Goal: Task Accomplishment & Management: Manage account settings

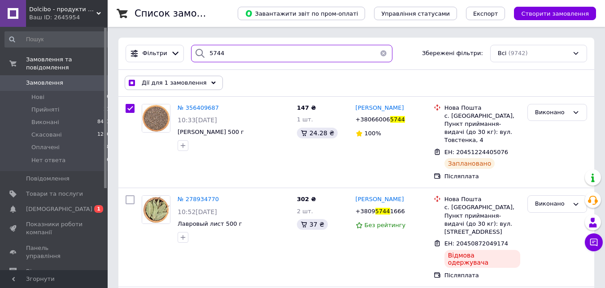
click at [238, 55] on input "5744" at bounding box center [291, 53] width 201 height 17
checkbox input "true"
type input "3"
checkbox input "true"
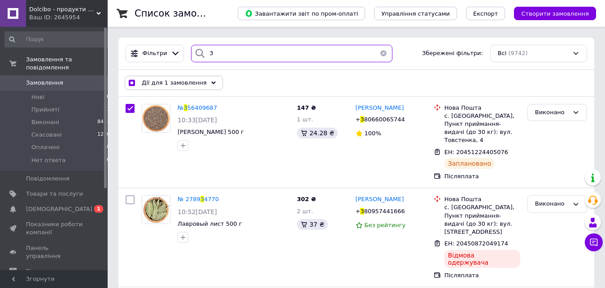
type input "35"
checkbox input "true"
type input "350"
checkbox input "true"
type input "3501"
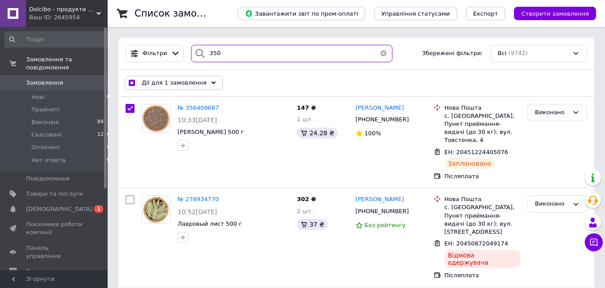
checkbox input "true"
checkbox input "false"
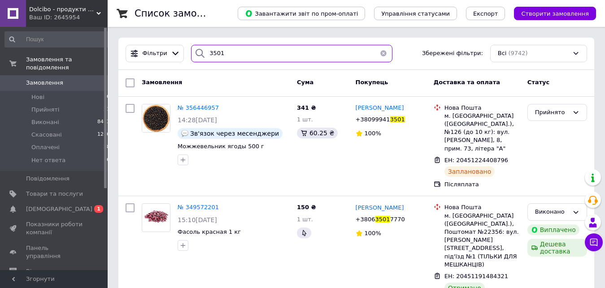
type input "3501"
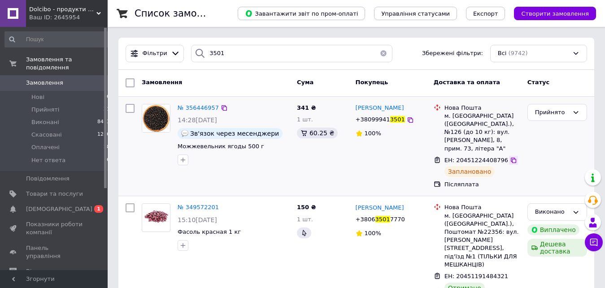
click at [511, 158] on icon at bounding box center [513, 160] width 5 height 5
click at [390, 120] on span "3501" at bounding box center [397, 119] width 15 height 7
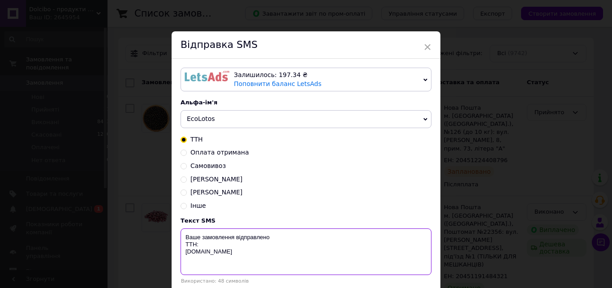
click at [204, 249] on textarea "Ваше замовлення відправлено ТТН: [DOMAIN_NAME]" at bounding box center [306, 252] width 251 height 47
paste textarea "20451224408796"
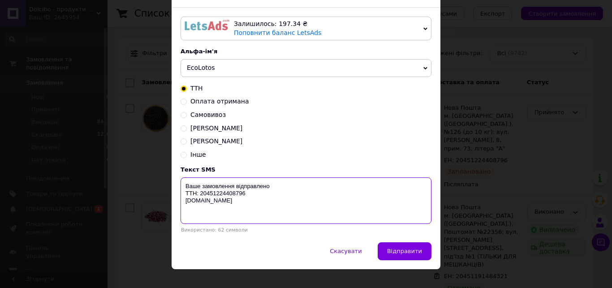
scroll to position [65, 0]
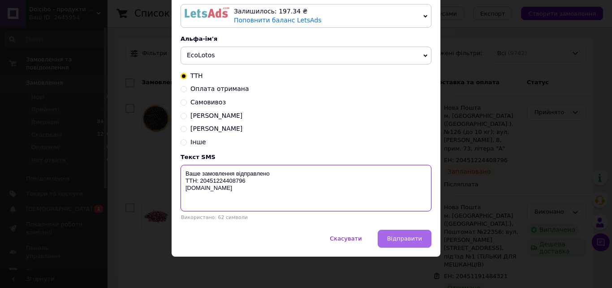
type textarea "Ваше замовлення відправлено ТТН: 20451224408796 [DOMAIN_NAME]"
click at [414, 246] on button "Відправити" at bounding box center [405, 239] width 54 height 18
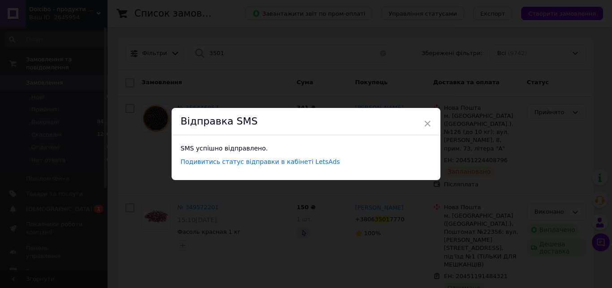
scroll to position [0, 0]
click at [426, 123] on span "×" at bounding box center [428, 123] width 8 height 15
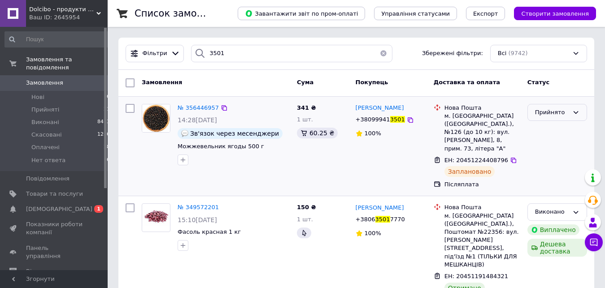
click at [577, 109] on icon at bounding box center [575, 112] width 7 height 7
click at [560, 131] on li "Виконано" at bounding box center [557, 131] width 59 height 17
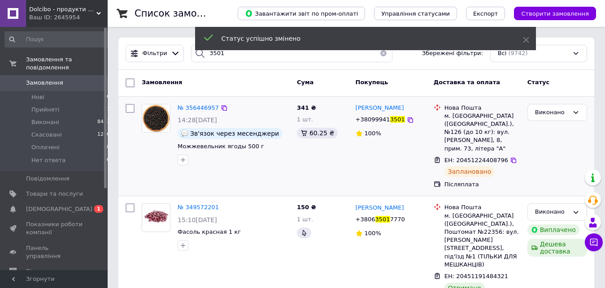
click at [129, 108] on input "checkbox" at bounding box center [130, 108] width 9 height 9
checkbox input "true"
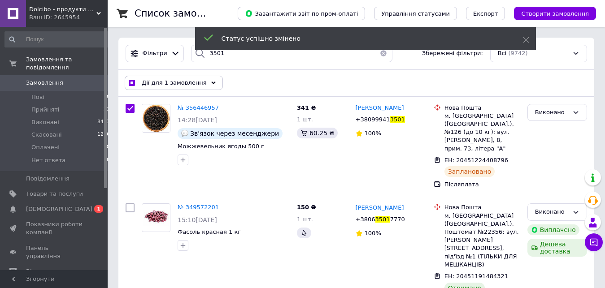
click at [207, 81] on div "Дії для 1 замовлення" at bounding box center [174, 83] width 98 height 14
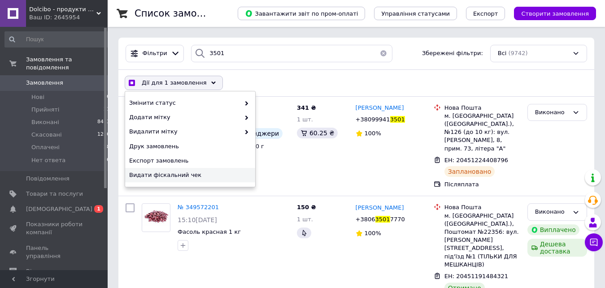
click at [204, 175] on span "Видати фіскальний чек" at bounding box center [189, 175] width 120 height 8
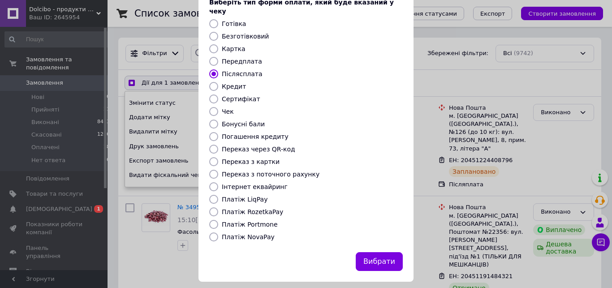
scroll to position [57, 0]
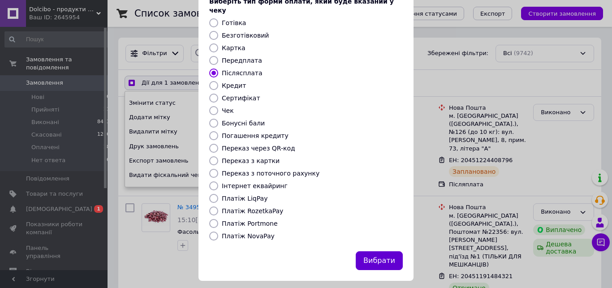
click at [369, 256] on button "Вибрати" at bounding box center [379, 261] width 47 height 19
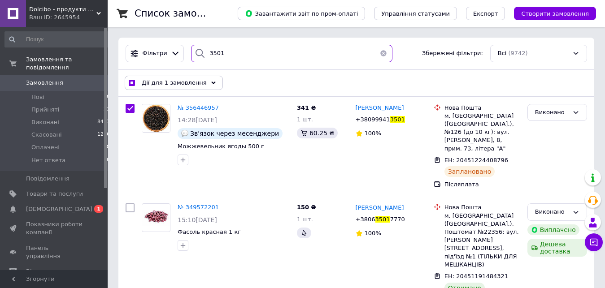
click at [245, 52] on input "3501" at bounding box center [291, 53] width 201 height 17
click at [252, 54] on input "3501" at bounding box center [291, 53] width 201 height 17
checkbox input "true"
type input "8"
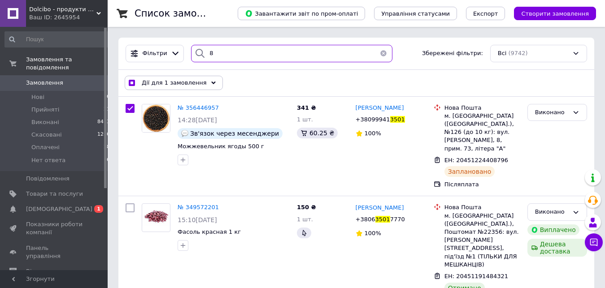
checkbox input "true"
type input "84"
checkbox input "true"
type input "846"
checkbox input "true"
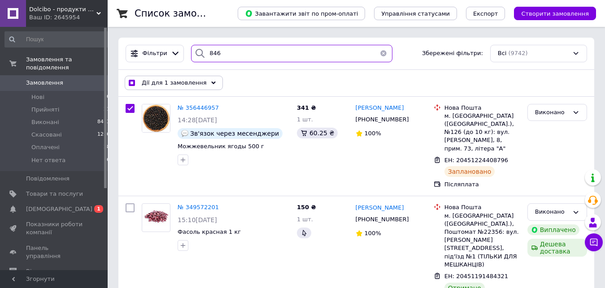
type input "8464"
checkbox input "true"
checkbox input "false"
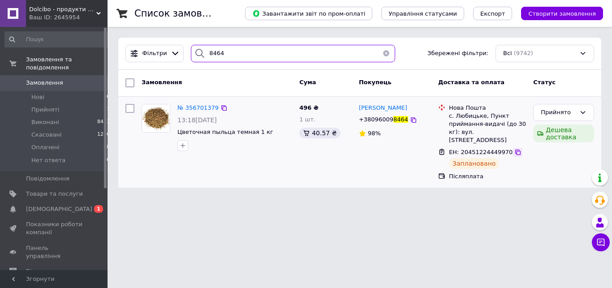
type input "8464"
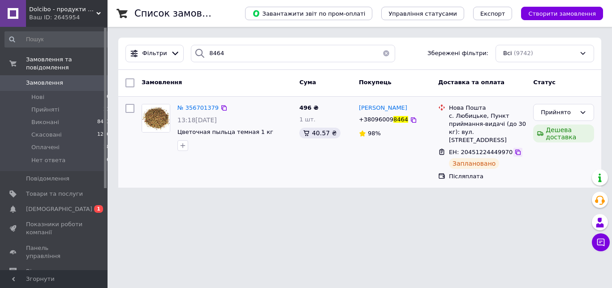
click at [515, 149] on icon at bounding box center [518, 152] width 7 height 7
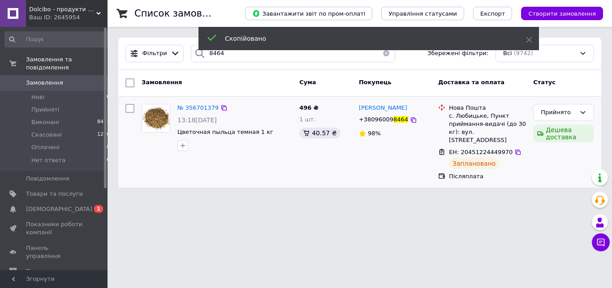
click at [386, 120] on span "+38096009" at bounding box center [376, 119] width 35 height 7
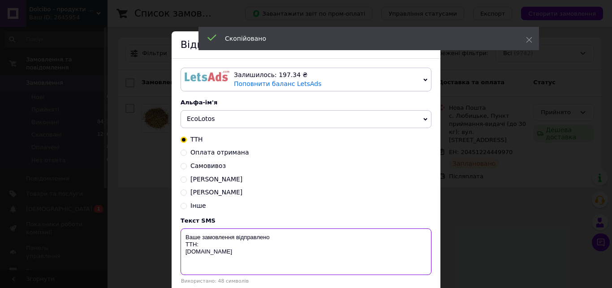
click at [198, 247] on textarea "Ваше замовлення відправлено ТТН: [DOMAIN_NAME]" at bounding box center [306, 252] width 251 height 47
paste textarea "20451224449970"
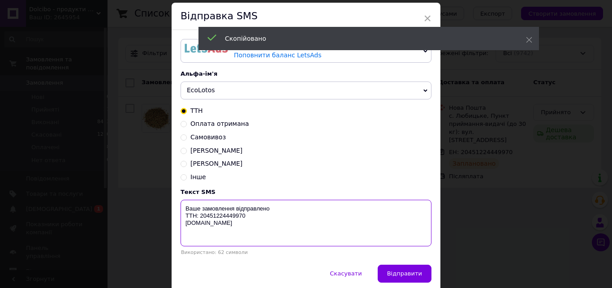
scroll to position [65, 0]
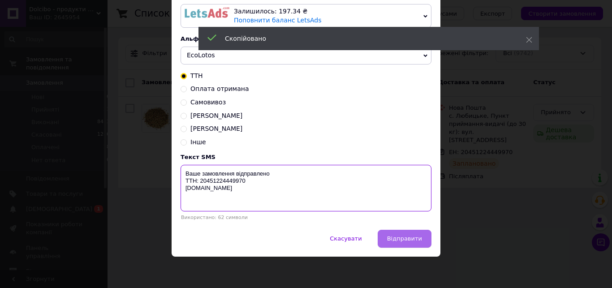
type textarea "Ваше замовлення відправлено ТТН: 20451224449970 [DOMAIN_NAME]"
click at [401, 239] on span "Відправити" at bounding box center [404, 238] width 35 height 7
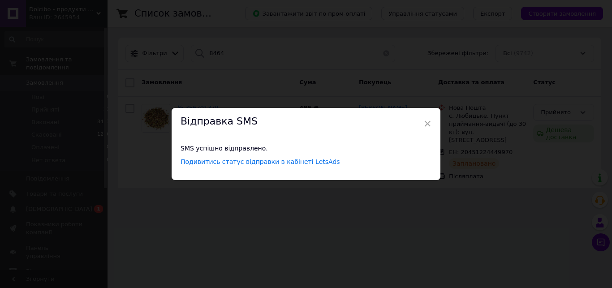
scroll to position [0, 0]
click at [425, 125] on span "×" at bounding box center [428, 123] width 8 height 15
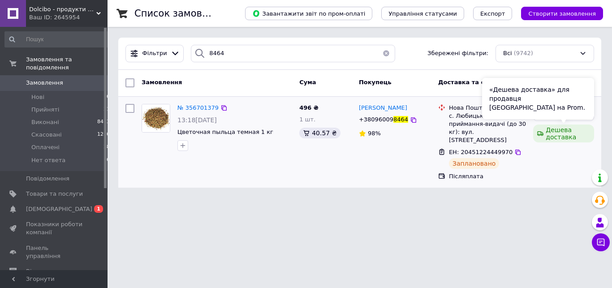
click at [569, 117] on div "«Дешева доставка» для продавця [GEOGRAPHIC_DATA] на Prom." at bounding box center [538, 98] width 112 height 41
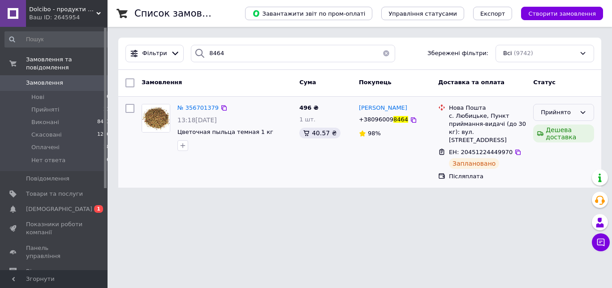
click at [590, 115] on div "Прийнято" at bounding box center [564, 112] width 61 height 17
click at [573, 132] on li "Виконано" at bounding box center [564, 131] width 60 height 17
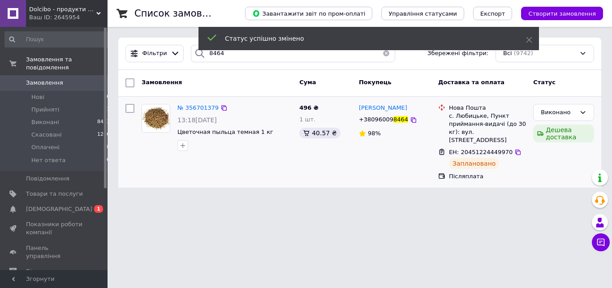
click at [131, 110] on input "checkbox" at bounding box center [130, 108] width 9 height 9
checkbox input "true"
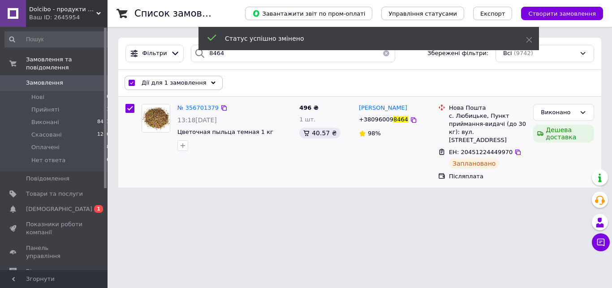
click at [211, 83] on use at bounding box center [213, 83] width 4 height 3
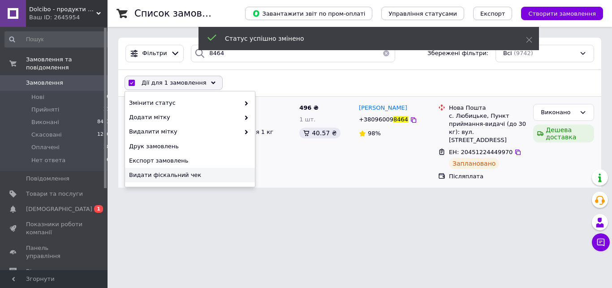
click at [210, 176] on span "Видати фіскальний чек" at bounding box center [189, 175] width 120 height 8
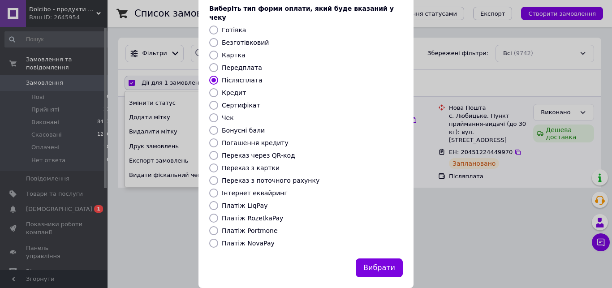
scroll to position [57, 0]
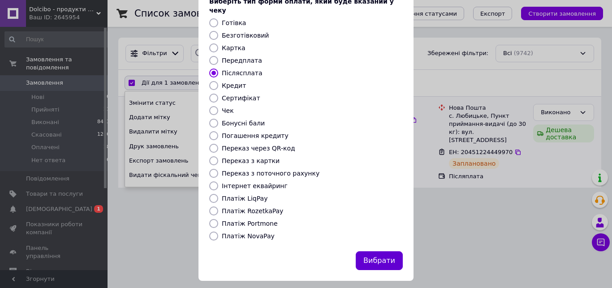
click at [383, 255] on button "Вибрати" at bounding box center [379, 261] width 47 height 19
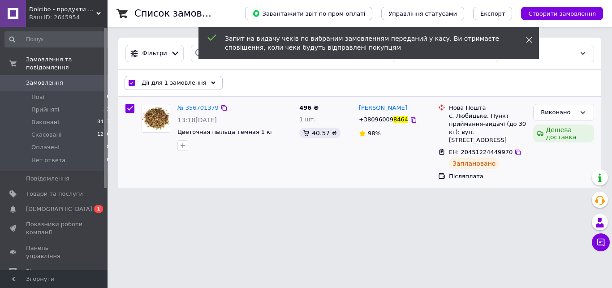
click at [529, 40] on use at bounding box center [530, 40] width 6 height 6
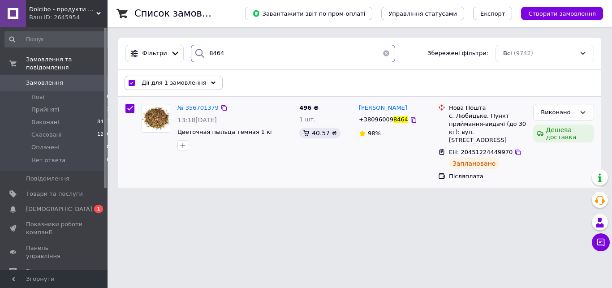
click at [269, 61] on input "8464" at bounding box center [293, 53] width 204 height 17
type input "3658"
checkbox input "false"
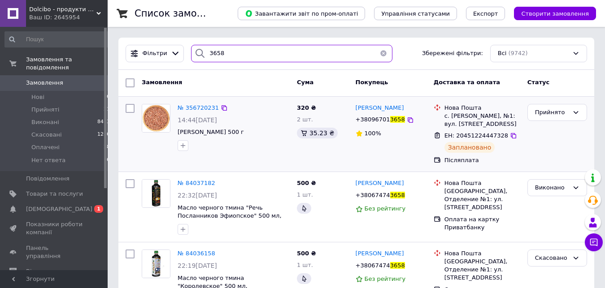
type input "3658"
click at [511, 134] on icon at bounding box center [513, 135] width 5 height 5
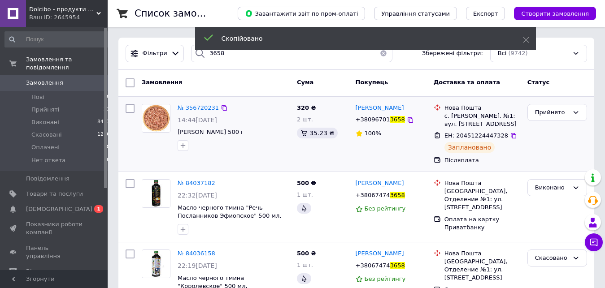
click at [383, 120] on span "+38096701" at bounding box center [373, 119] width 35 height 7
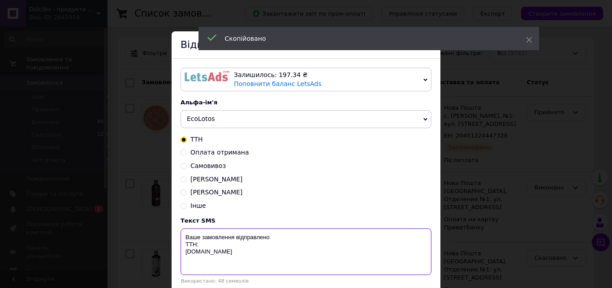
click at [208, 247] on textarea "Ваше замовлення відправлено ТТН: [DOMAIN_NAME]" at bounding box center [306, 252] width 251 height 47
paste textarea "20451224447328"
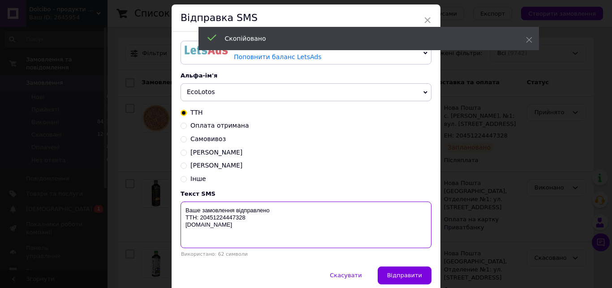
scroll to position [51, 0]
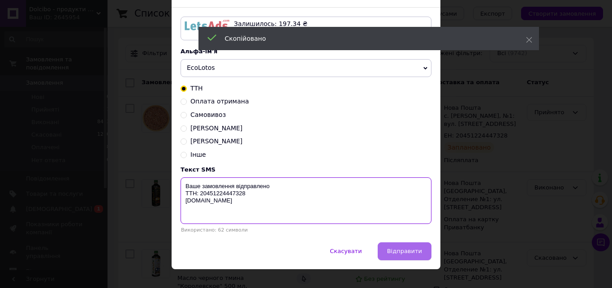
type textarea "Ваше замовлення відправлено ТТН: 20451224447328 [DOMAIN_NAME]"
click at [398, 253] on span "Відправити" at bounding box center [404, 251] width 35 height 7
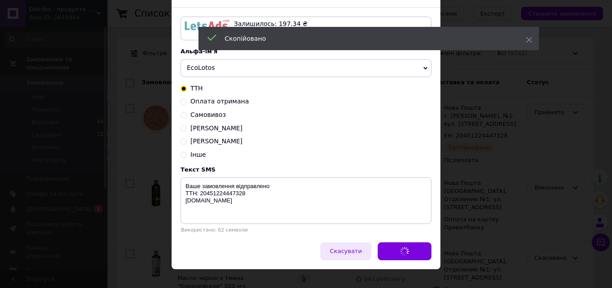
scroll to position [0, 0]
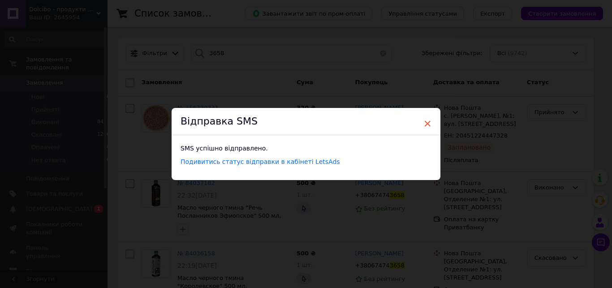
click at [424, 122] on span "×" at bounding box center [428, 123] width 8 height 15
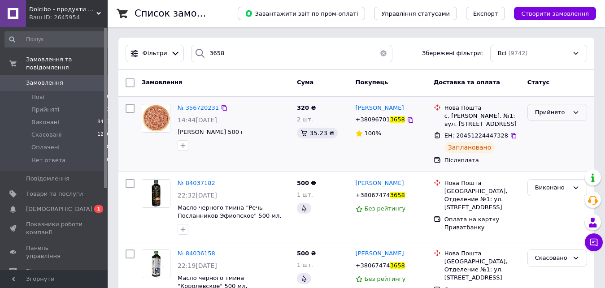
click at [551, 116] on div "Прийнято" at bounding box center [552, 112] width 34 height 9
click at [554, 128] on li "Виконано" at bounding box center [557, 131] width 59 height 17
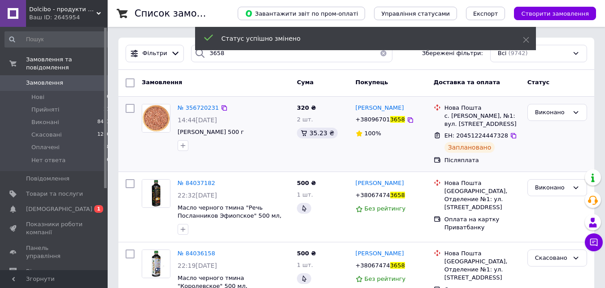
click at [128, 111] on input "checkbox" at bounding box center [130, 108] width 9 height 9
checkbox input "true"
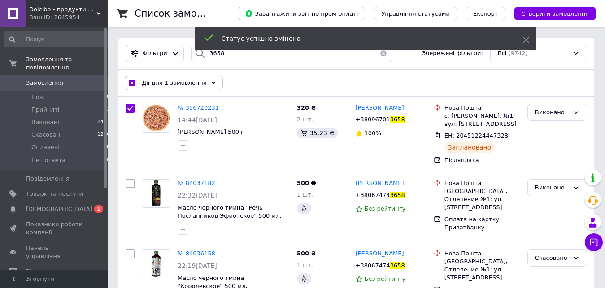
click at [213, 86] on div "Дії для 1 замовлення" at bounding box center [174, 83] width 98 height 14
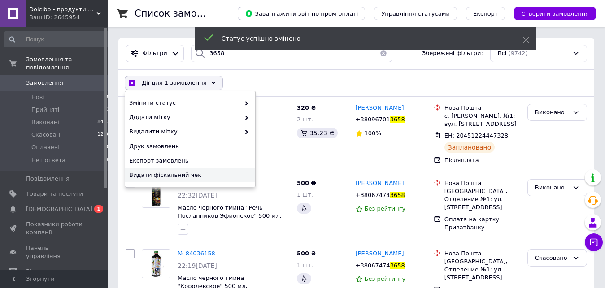
click at [213, 178] on span "Видати фіскальний чек" at bounding box center [189, 175] width 120 height 8
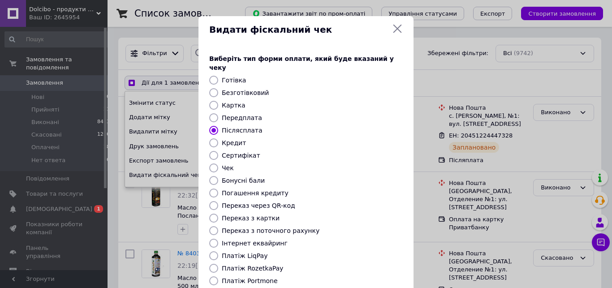
scroll to position [57, 0]
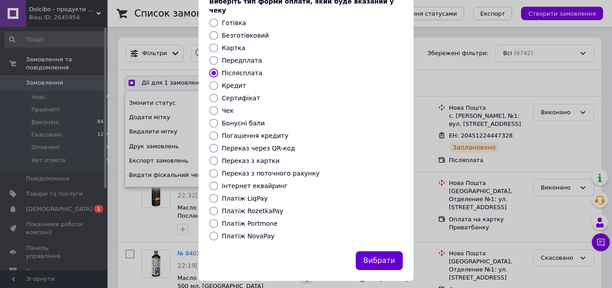
click at [381, 252] on button "Вибрати" at bounding box center [379, 261] width 47 height 19
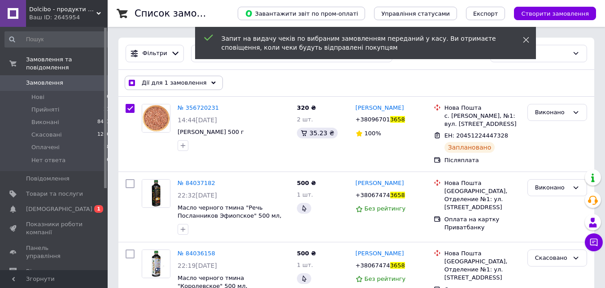
click at [524, 41] on icon at bounding box center [526, 40] width 6 height 6
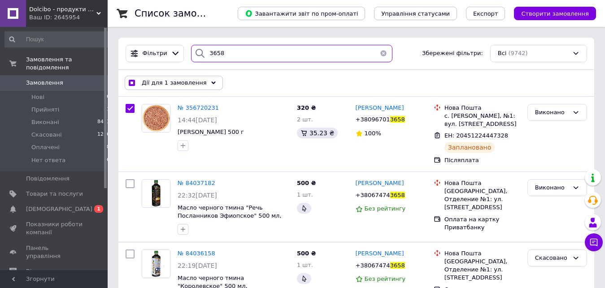
click at [274, 58] on input "3658" at bounding box center [291, 53] width 201 height 17
checkbox input "true"
type input "3"
checkbox input "true"
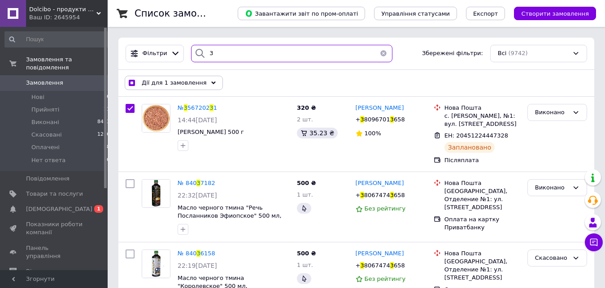
type input "34"
checkbox input "true"
type input "348"
checkbox input "true"
type input "3488"
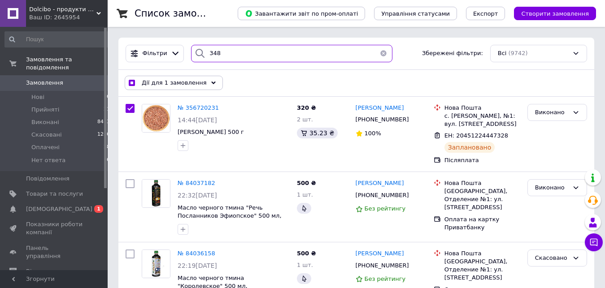
checkbox input "true"
checkbox input "false"
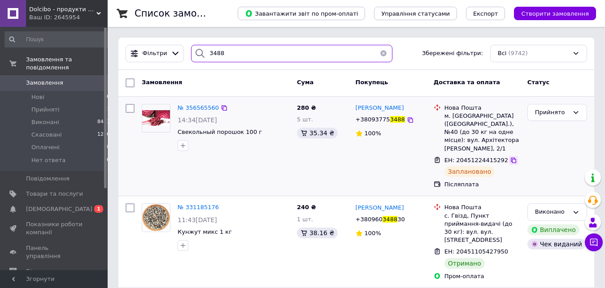
type input "3488"
click at [511, 158] on icon at bounding box center [513, 160] width 5 height 5
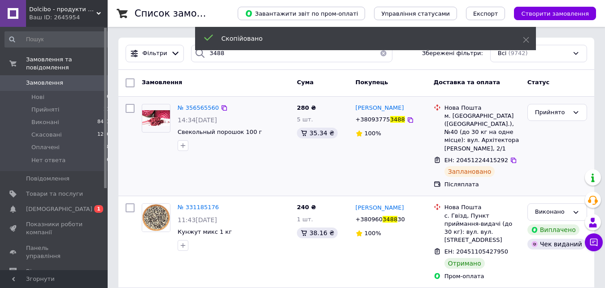
click at [391, 120] on span "3488" at bounding box center [397, 119] width 15 height 7
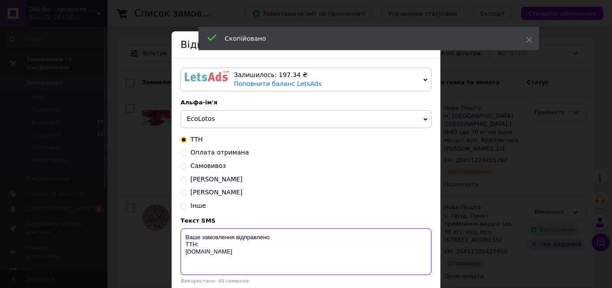
paste textarea "20451224415292"
click at [202, 250] on textarea "Ваше замовлення відправлено ТТН: [DOMAIN_NAME]" at bounding box center [306, 252] width 251 height 47
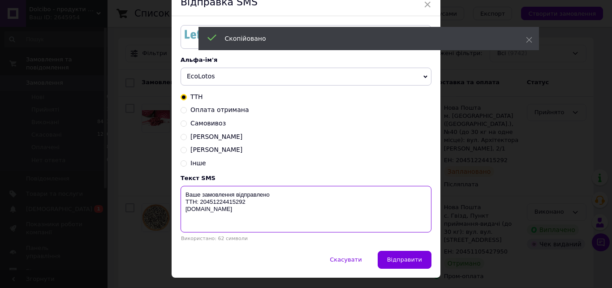
scroll to position [65, 0]
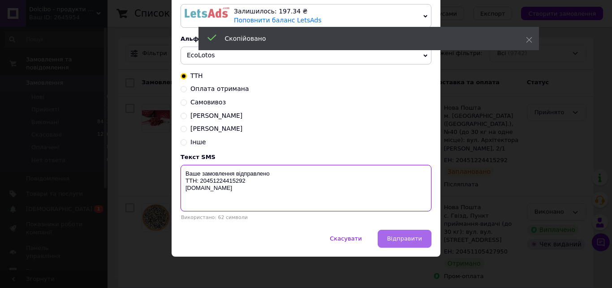
type textarea "Ваше замовлення відправлено ТТН: 20451224415292 [DOMAIN_NAME]"
click at [399, 246] on button "Відправити" at bounding box center [405, 239] width 54 height 18
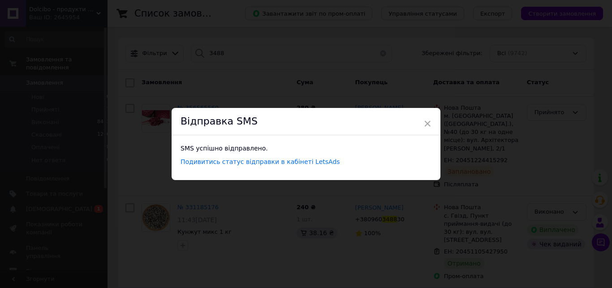
scroll to position [0, 0]
click at [424, 124] on span "×" at bounding box center [428, 123] width 8 height 15
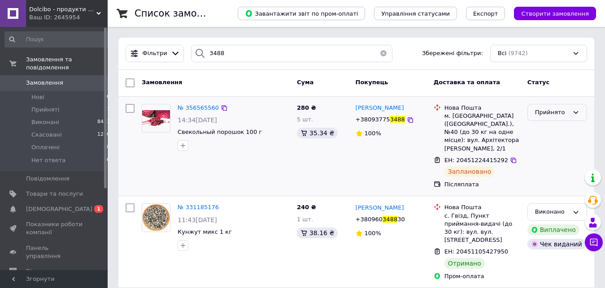
click at [570, 112] on div "Прийнято" at bounding box center [557, 112] width 60 height 17
click at [561, 135] on li "Виконано" at bounding box center [557, 131] width 59 height 17
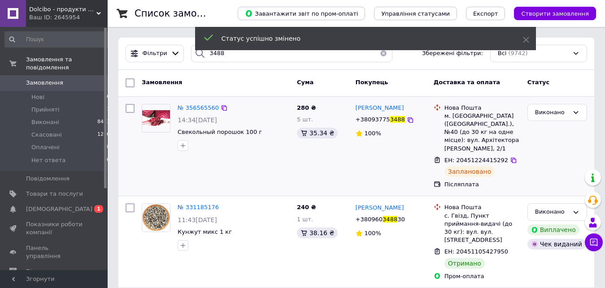
click at [127, 108] on input "checkbox" at bounding box center [130, 108] width 9 height 9
checkbox input "true"
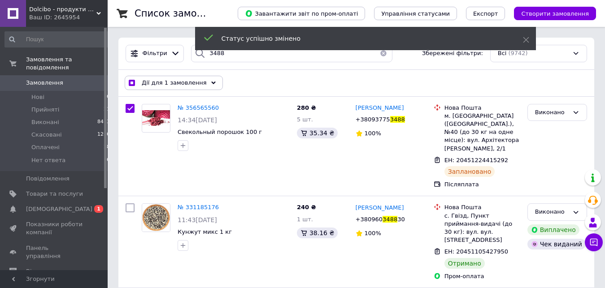
click at [211, 84] on icon at bounding box center [213, 83] width 4 height 4
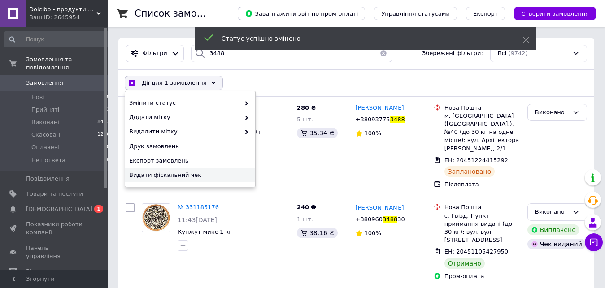
click at [213, 180] on div "Видати фіскальний чек" at bounding box center [190, 175] width 130 height 14
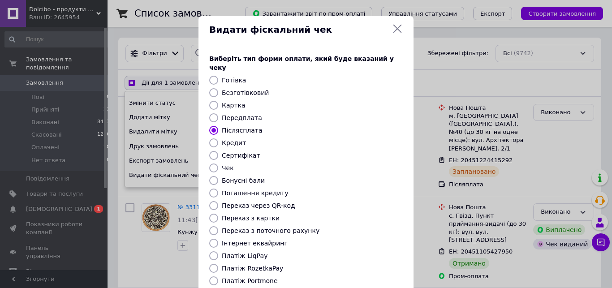
scroll to position [57, 0]
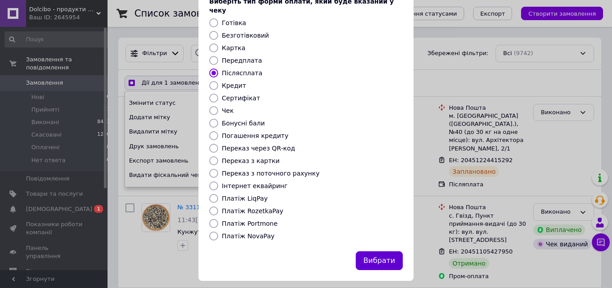
click at [382, 253] on button "Вибрати" at bounding box center [379, 261] width 47 height 19
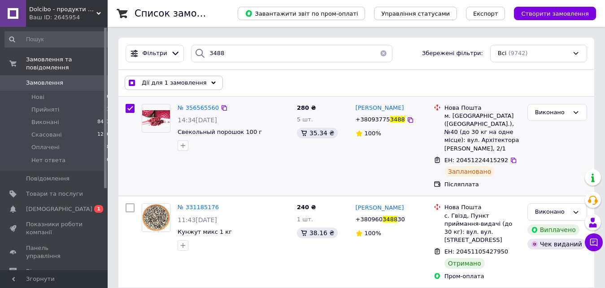
click at [381, 115] on div "[PHONE_NUMBER]" at bounding box center [380, 120] width 53 height 12
click at [382, 122] on span "+38093775" at bounding box center [373, 119] width 35 height 7
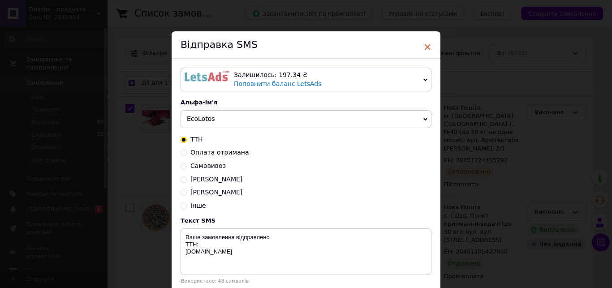
click at [426, 50] on span "×" at bounding box center [428, 46] width 8 height 15
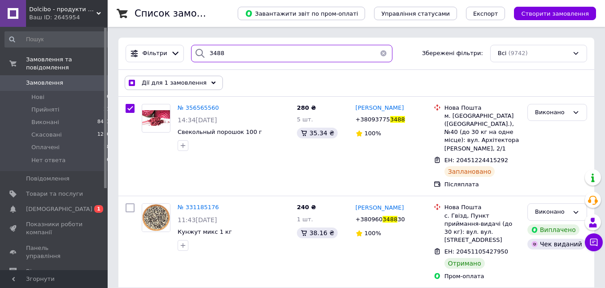
click at [253, 57] on input "3488" at bounding box center [291, 53] width 201 height 17
checkbox input "true"
type input "0"
checkbox input "true"
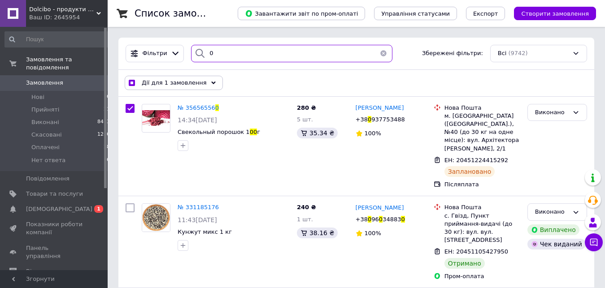
type input "07"
checkbox input "true"
type input "071"
checkbox input "true"
type input "0716"
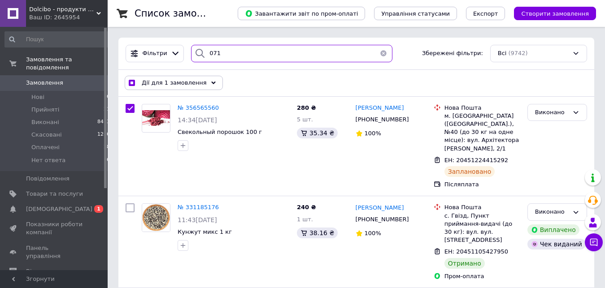
checkbox input "true"
checkbox input "false"
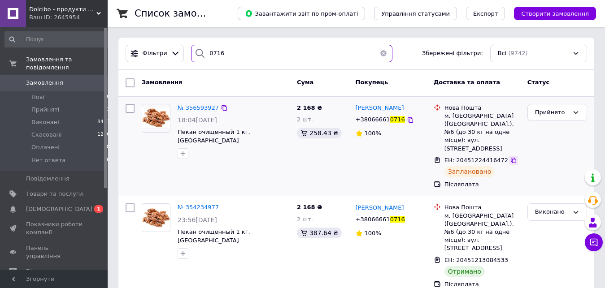
type input "0716"
click at [510, 157] on icon at bounding box center [513, 160] width 7 height 7
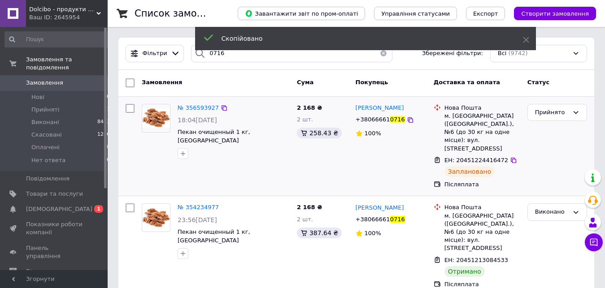
click at [373, 121] on span "+38066661" at bounding box center [373, 119] width 35 height 7
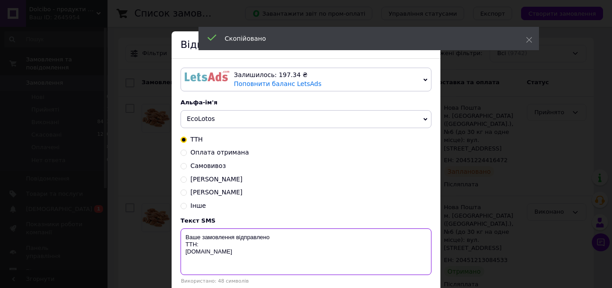
click at [204, 249] on textarea "Ваше замовлення відправлено ТТН: [DOMAIN_NAME]" at bounding box center [306, 252] width 251 height 47
paste textarea "20451224416472"
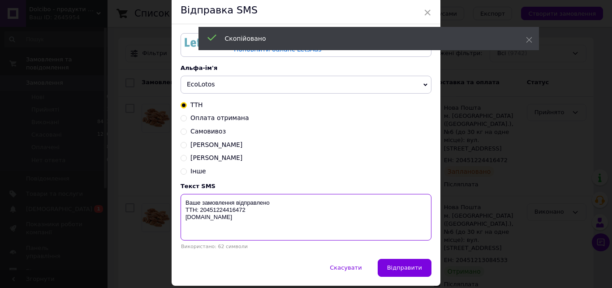
scroll to position [65, 0]
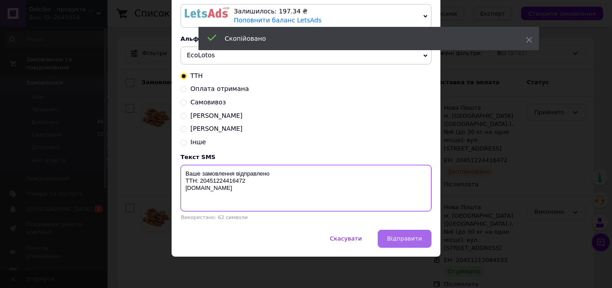
type textarea "Ваше замовлення відправлено ТТН: 20451224416472 [DOMAIN_NAME]"
click at [394, 238] on span "Відправити" at bounding box center [404, 238] width 35 height 7
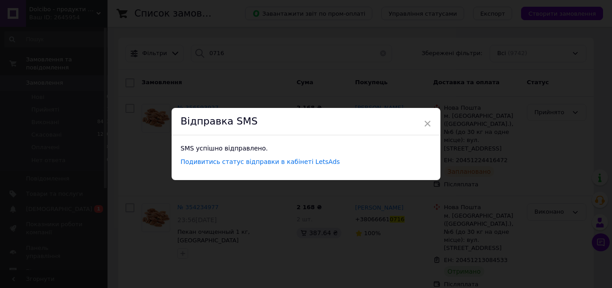
scroll to position [0, 0]
click at [426, 121] on span "×" at bounding box center [428, 123] width 8 height 15
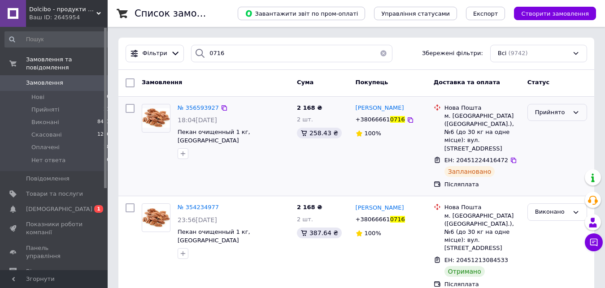
click at [555, 115] on div "Прийнято" at bounding box center [552, 112] width 34 height 9
click at [556, 131] on li "Виконано" at bounding box center [557, 131] width 59 height 17
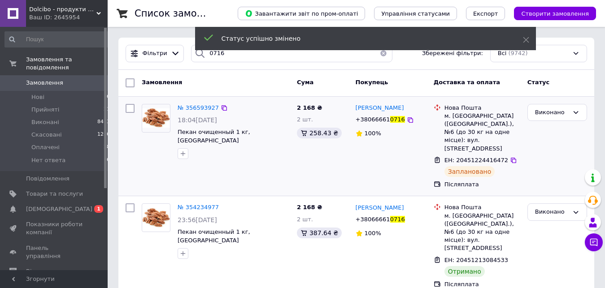
click at [134, 108] on input "checkbox" at bounding box center [130, 108] width 9 height 9
checkbox input "true"
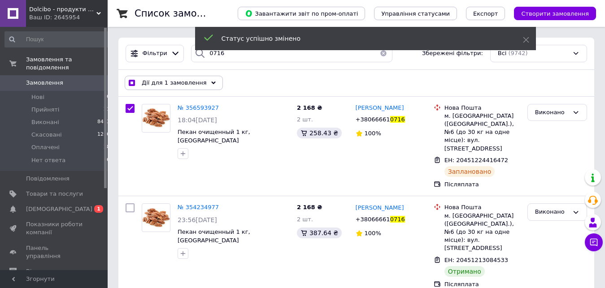
click at [219, 84] on div "Дії для 1 замовлення Вибрати все 4 замовлень Вибрані всі 4 замовлень Скасувати …" at bounding box center [356, 82] width 472 height 23
click at [200, 83] on div "Дії для 1 замовлення" at bounding box center [174, 83] width 98 height 14
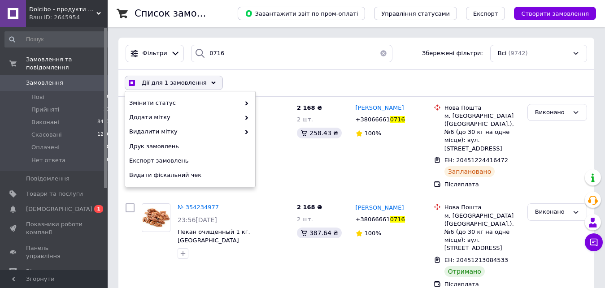
click at [219, 183] on div "Змінити статус Додати мітку Видалити мітку Друк замовлень Експорт замовлень Вид…" at bounding box center [190, 138] width 130 height 95
click at [223, 171] on div "Видати фіскальний чек" at bounding box center [190, 175] width 130 height 14
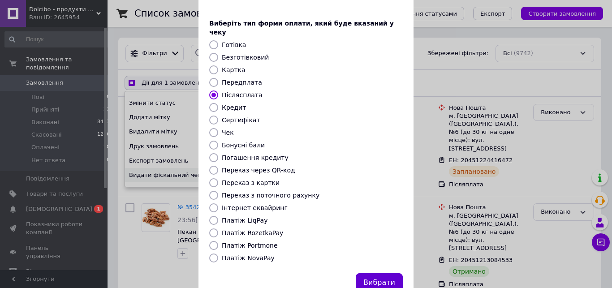
scroll to position [57, 0]
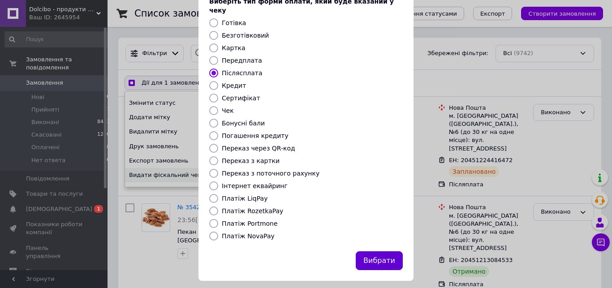
click at [376, 257] on button "Вибрати" at bounding box center [379, 261] width 47 height 19
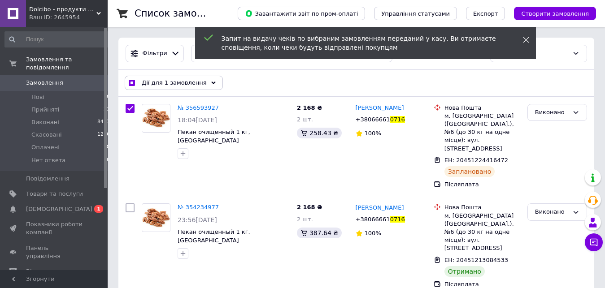
click at [525, 37] on icon at bounding box center [526, 40] width 6 height 6
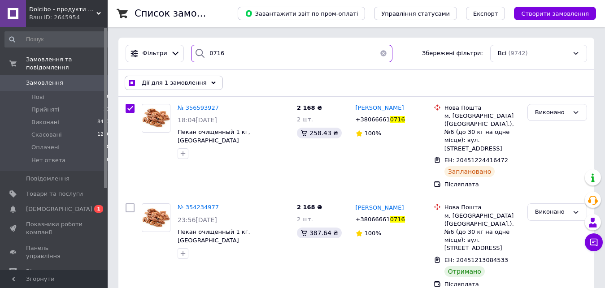
click at [282, 52] on input "0716" at bounding box center [291, 53] width 201 height 17
checkbox input "true"
type input "7"
checkbox input "true"
type input "79"
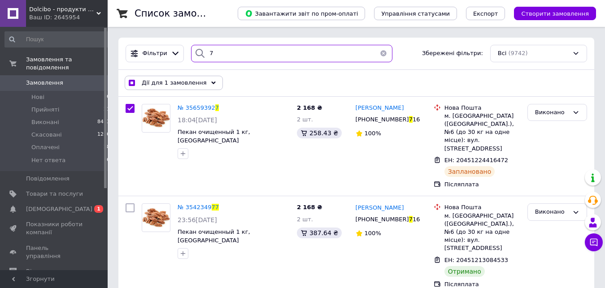
checkbox input "true"
type input "797"
checkbox input "true"
type input "7974"
checkbox input "true"
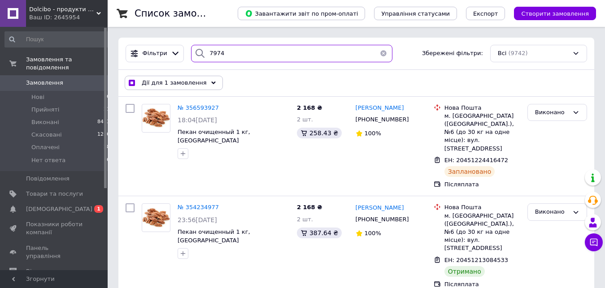
checkbox input "false"
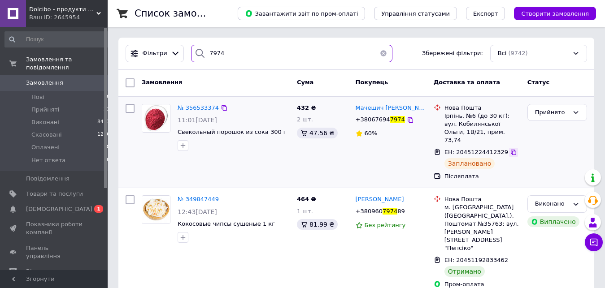
type input "7974"
click at [509, 148] on div at bounding box center [513, 152] width 9 height 9
drag, startPoint x: 503, startPoint y: 146, endPoint x: 483, endPoint y: 147, distance: 19.7
click at [510, 149] on icon at bounding box center [513, 152] width 7 height 7
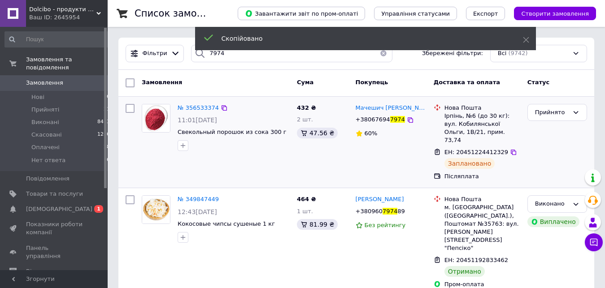
click at [374, 115] on div "[PHONE_NUMBER]" at bounding box center [380, 120] width 53 height 12
click at [374, 120] on span "+38067694" at bounding box center [373, 119] width 35 height 7
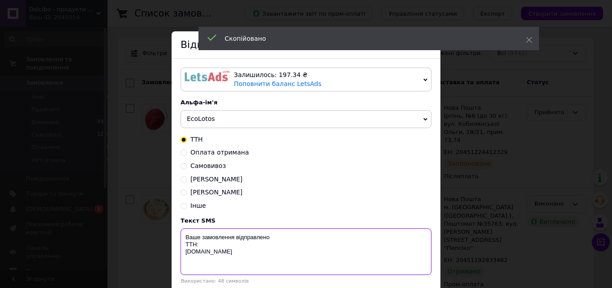
click at [209, 250] on textarea "Ваше замовлення відправлено ТТН: [DOMAIN_NAME]" at bounding box center [306, 252] width 251 height 47
paste textarea "20451224412329"
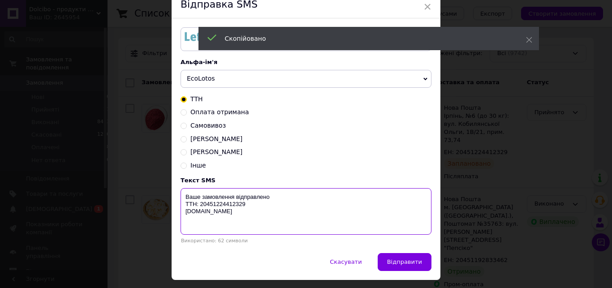
scroll to position [65, 0]
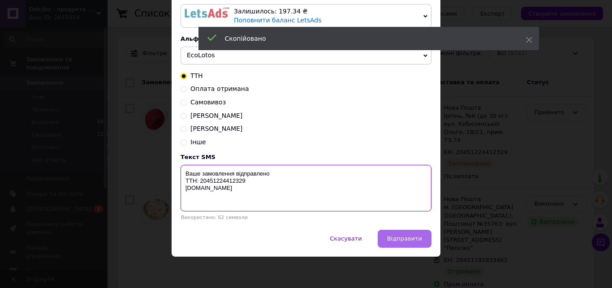
type textarea "Ваше замовлення відправлено ТТН: 20451224412329 [DOMAIN_NAME]"
click at [410, 239] on span "Відправити" at bounding box center [404, 238] width 35 height 7
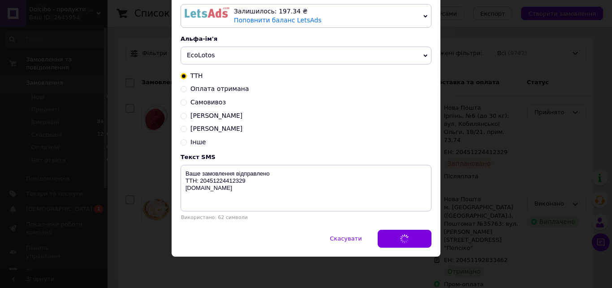
scroll to position [0, 0]
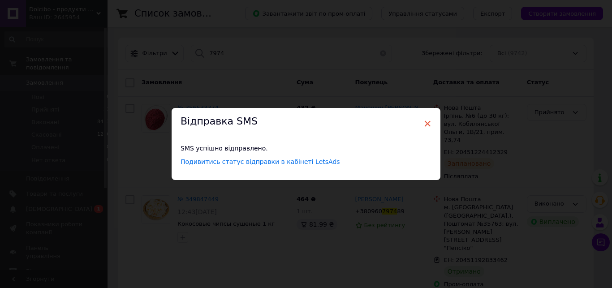
click at [424, 124] on span "×" at bounding box center [428, 123] width 8 height 15
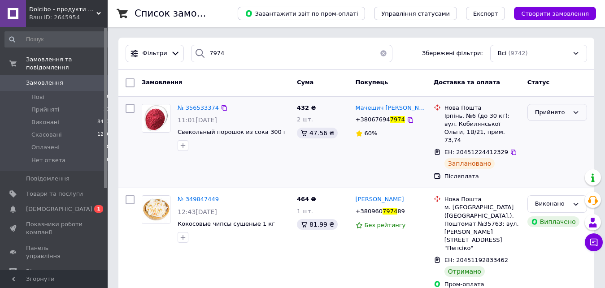
click at [544, 115] on div "Прийнято" at bounding box center [552, 112] width 34 height 9
click at [549, 126] on li "Виконано" at bounding box center [557, 131] width 59 height 17
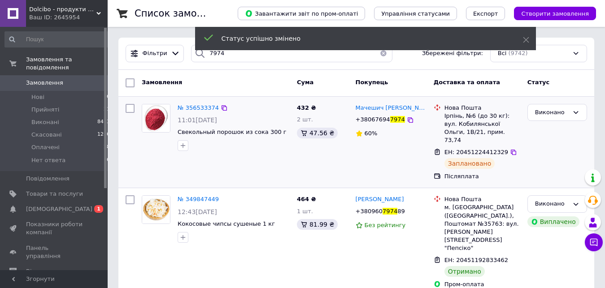
click at [130, 108] on input "checkbox" at bounding box center [130, 108] width 9 height 9
checkbox input "true"
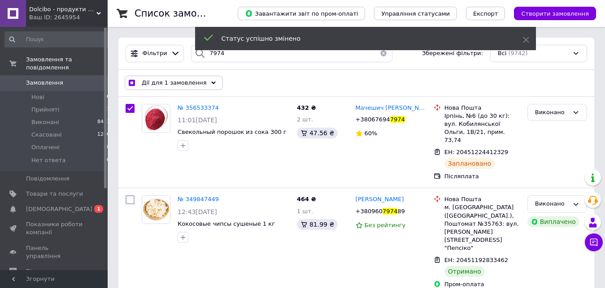
click at [200, 79] on div "Дії для 1 замовлення" at bounding box center [174, 83] width 98 height 14
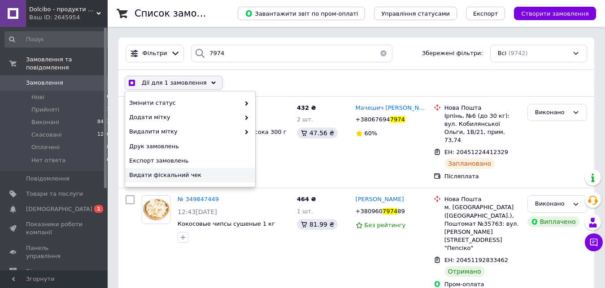
click at [220, 172] on span "Видати фіскальний чек" at bounding box center [189, 175] width 120 height 8
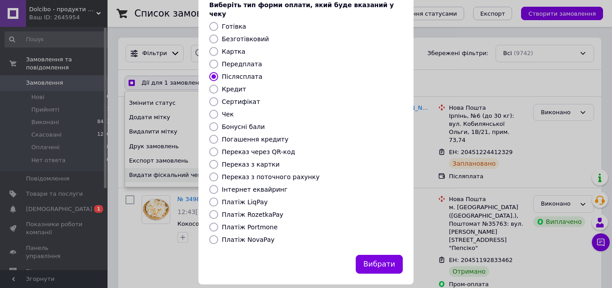
scroll to position [57, 0]
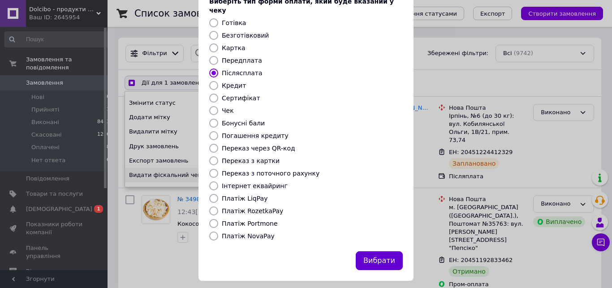
click at [389, 253] on button "Вибрати" at bounding box center [379, 261] width 47 height 19
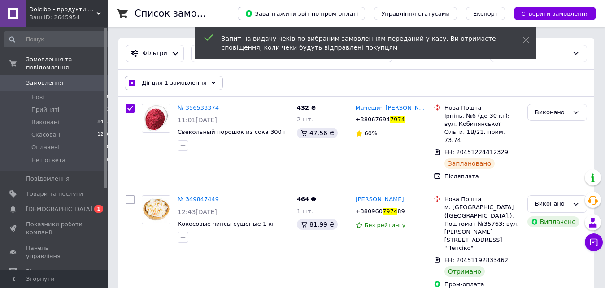
click at [522, 38] on div "Запит на видачу чеків по вибраним замовленням переданий у касу. Ви отримаєте сп…" at bounding box center [365, 43] width 341 height 32
click at [523, 38] on icon at bounding box center [526, 40] width 6 height 6
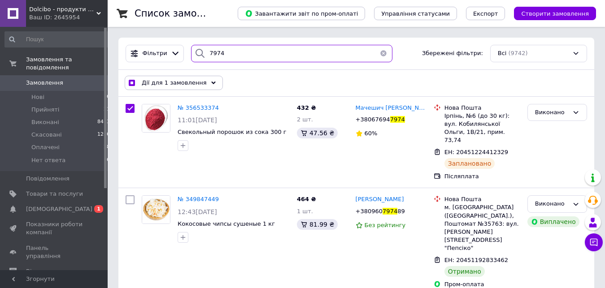
click at [255, 58] on input "7974" at bounding box center [291, 53] width 201 height 17
checkbox input "true"
type input "5"
checkbox input "true"
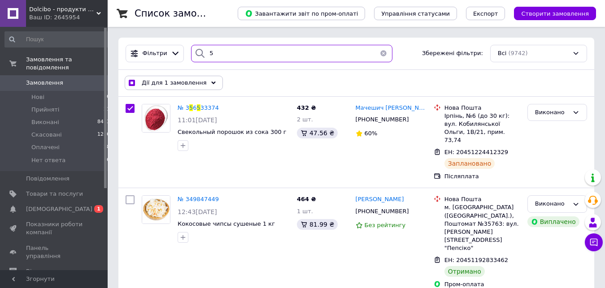
type input "52"
checkbox input "true"
type input "521"
checkbox input "true"
type input "5217"
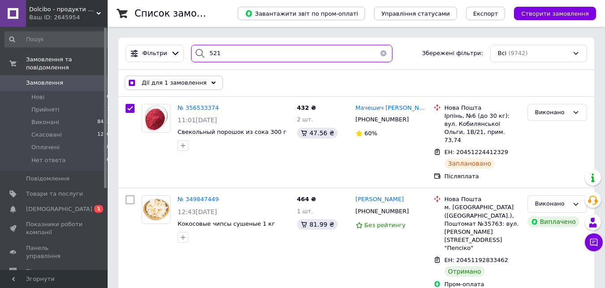
checkbox input "true"
checkbox input "false"
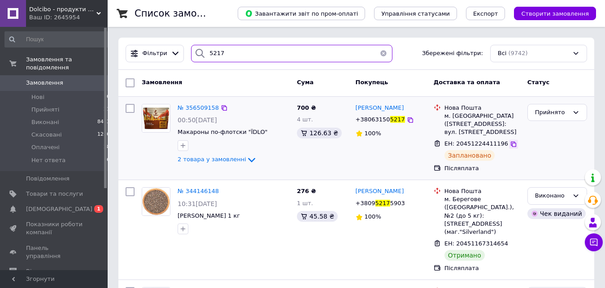
type input "5217"
click at [511, 143] on icon at bounding box center [513, 144] width 5 height 5
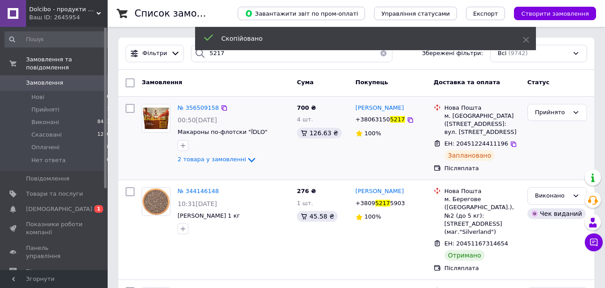
click at [390, 120] on span "5217" at bounding box center [397, 119] width 15 height 7
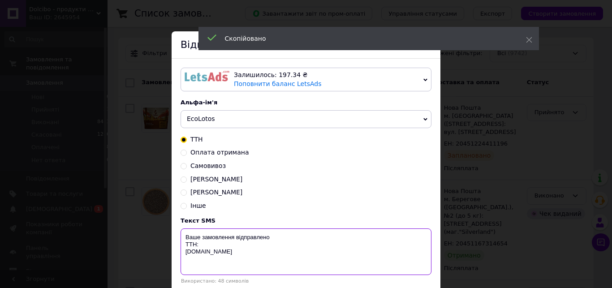
click at [222, 245] on textarea "Ваше замовлення відправлено ТТН: [DOMAIN_NAME]" at bounding box center [306, 252] width 251 height 47
paste textarea "20451224411196"
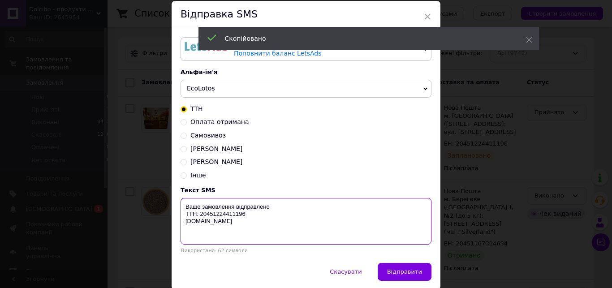
scroll to position [65, 0]
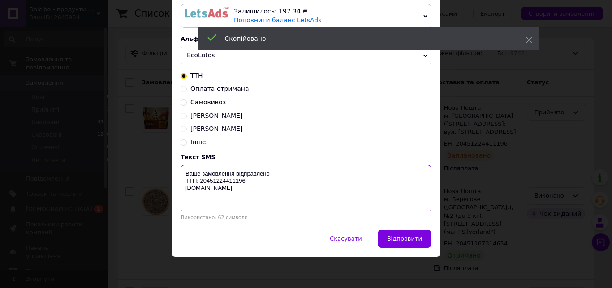
type textarea "Ваше замовлення відправлено ТТН: 20451224411196 [DOMAIN_NAME]"
click at [406, 248] on div "Скасувати   Відправити" at bounding box center [306, 243] width 269 height 27
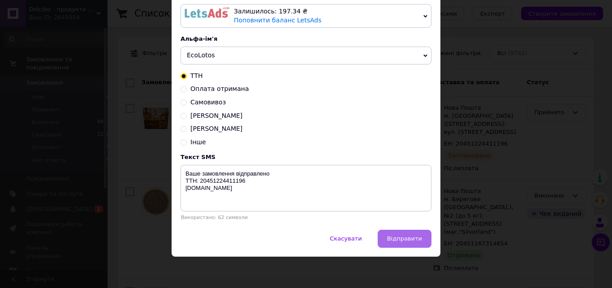
click at [406, 244] on button "Відправити" at bounding box center [405, 239] width 54 height 18
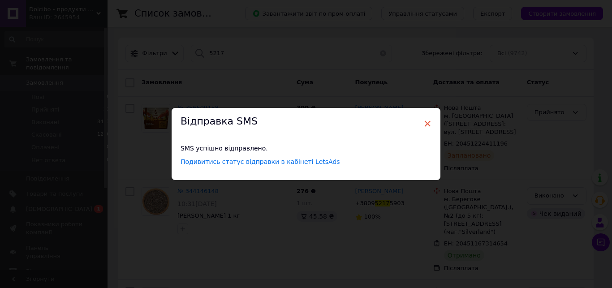
click at [424, 123] on span "×" at bounding box center [428, 123] width 8 height 15
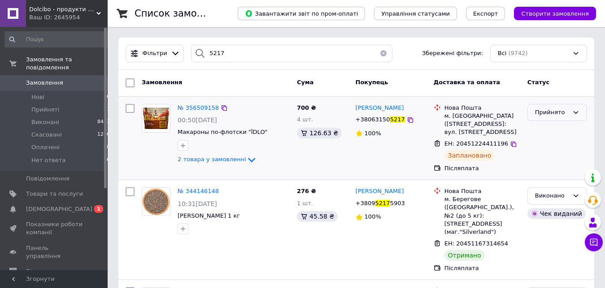
click at [542, 116] on div "Прийнято" at bounding box center [552, 112] width 34 height 9
click at [545, 132] on li "Виконано" at bounding box center [557, 131] width 59 height 17
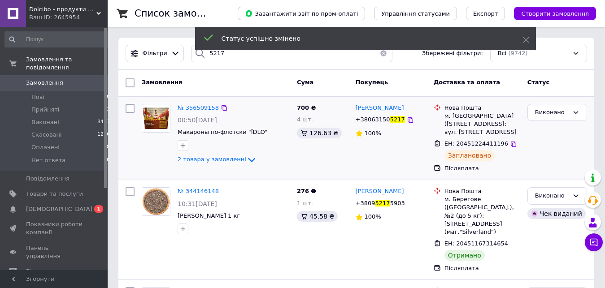
click at [130, 107] on input "checkbox" at bounding box center [130, 108] width 9 height 9
checkbox input "true"
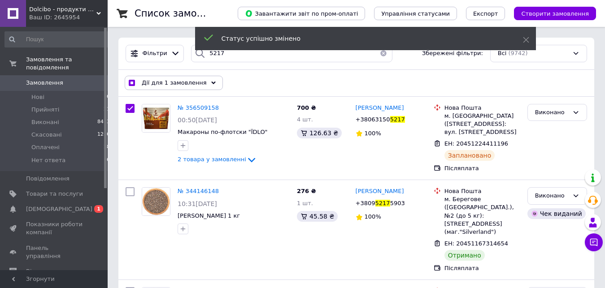
click at [206, 86] on div "Дії для 1 замовлення" at bounding box center [174, 83] width 98 height 14
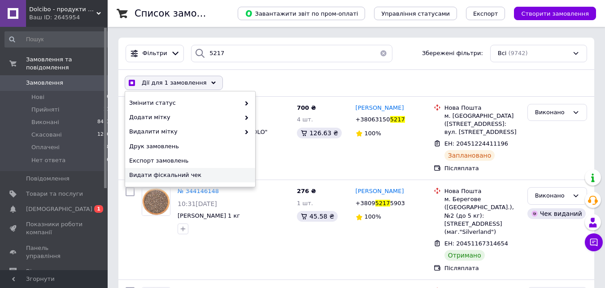
click at [223, 174] on span "Видати фіскальний чек" at bounding box center [189, 175] width 120 height 8
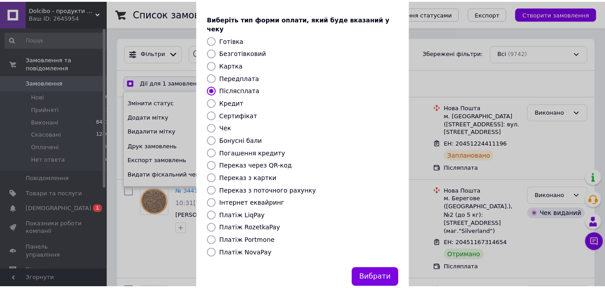
scroll to position [57, 0]
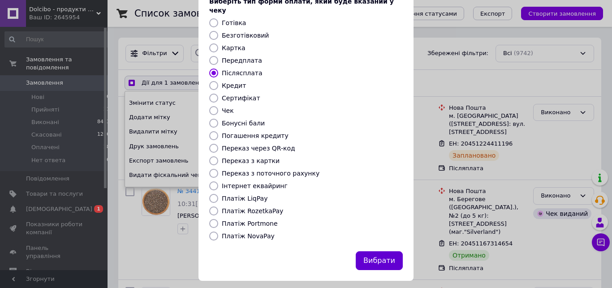
click at [386, 252] on button "Вибрати" at bounding box center [379, 261] width 47 height 19
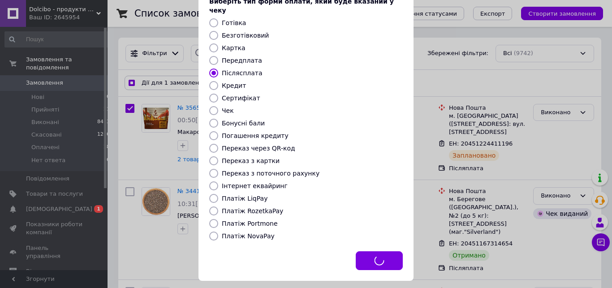
checkbox input "true"
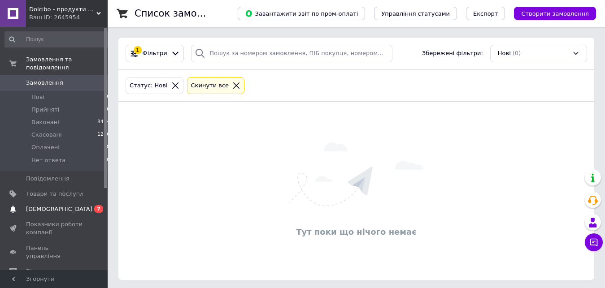
click at [49, 205] on span "[DEMOGRAPHIC_DATA]" at bounding box center [59, 209] width 66 height 8
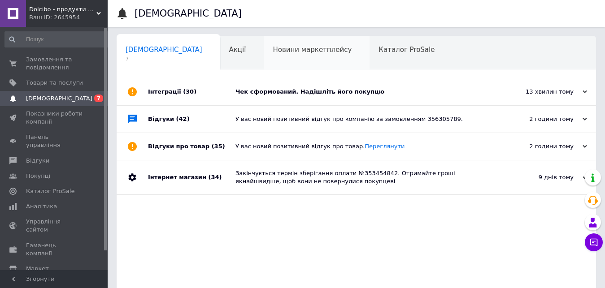
click at [273, 52] on span "Новини маркетплейсу" at bounding box center [312, 50] width 79 height 8
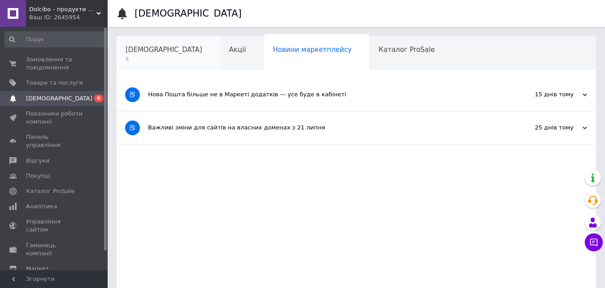
click at [155, 60] on span "6" at bounding box center [164, 59] width 77 height 7
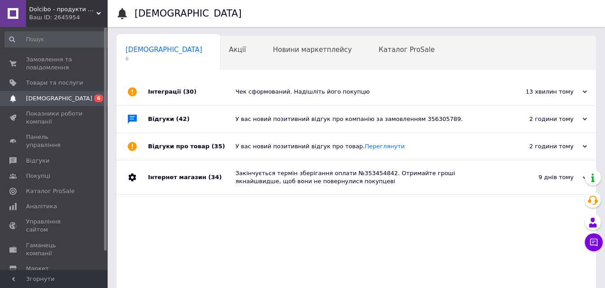
click at [425, 121] on div "У вас новий позитивний відгук про компанію за замовленням 356305789." at bounding box center [366, 119] width 262 height 8
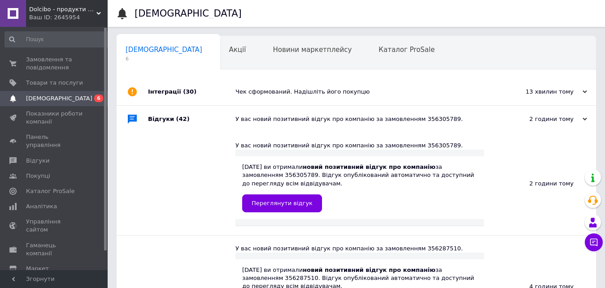
click at [421, 97] on div "Чек сформований. Надішліть його покупцю" at bounding box center [366, 91] width 262 height 27
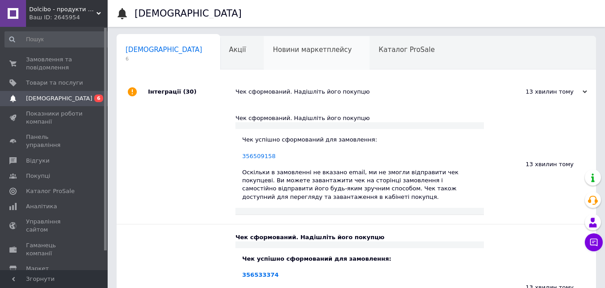
click at [288, 59] on div "Новини маркетплейсу" at bounding box center [317, 53] width 106 height 34
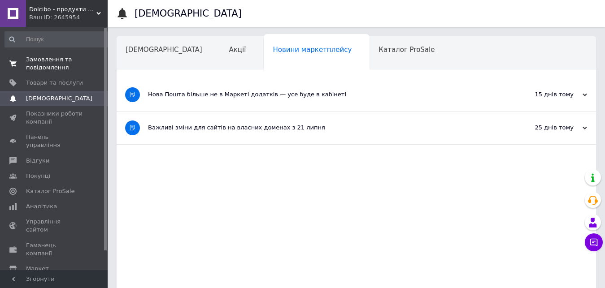
click at [52, 67] on span "Замовлення та повідомлення" at bounding box center [54, 64] width 57 height 16
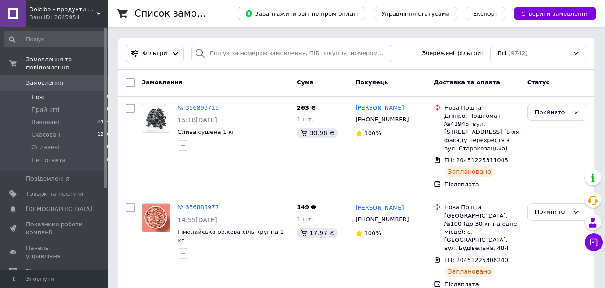
click at [39, 93] on span "Нові" at bounding box center [37, 97] width 13 height 8
